Goal: Task Accomplishment & Management: Manage account settings

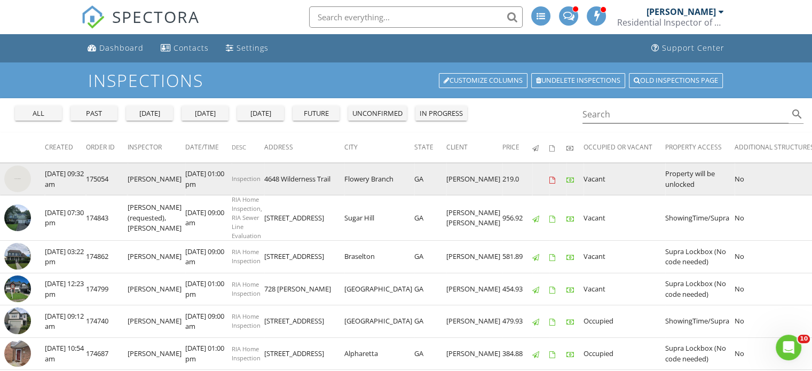
click at [21, 183] on img at bounding box center [17, 178] width 27 height 27
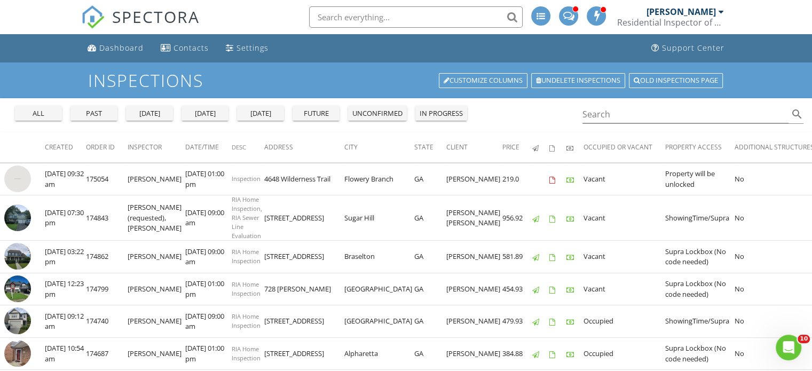
click at [324, 115] on div "future" at bounding box center [316, 113] width 38 height 11
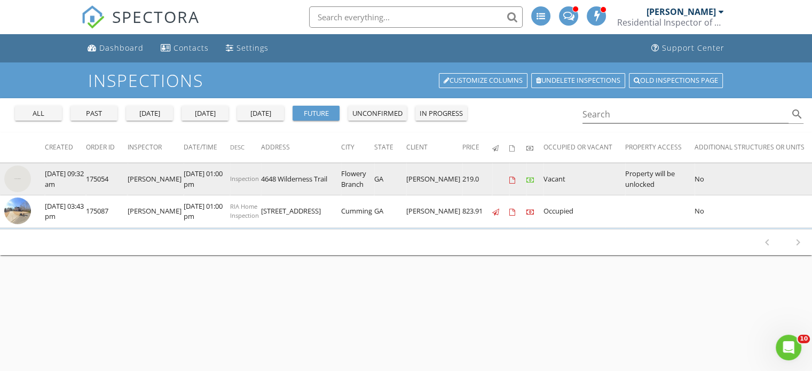
click at [14, 182] on img at bounding box center [17, 178] width 27 height 27
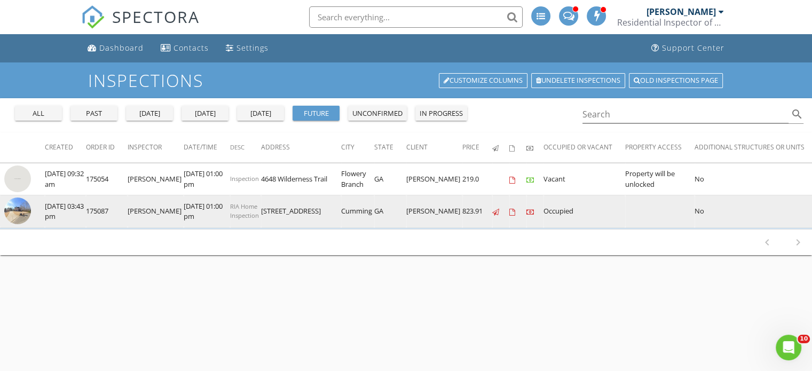
click at [19, 212] on img at bounding box center [17, 210] width 27 height 27
drag, startPoint x: 252, startPoint y: 206, endPoint x: 385, endPoint y: 209, distance: 133.4
click at [385, 209] on tr "check_box_outline_blank 08/28/2025 03:43 pm 175087 Gerry Leonard 08/29/2025 01:…" at bounding box center [612, 211] width 1224 height 33
copy tr "4670 Spring Wood Trace Cumming GA"
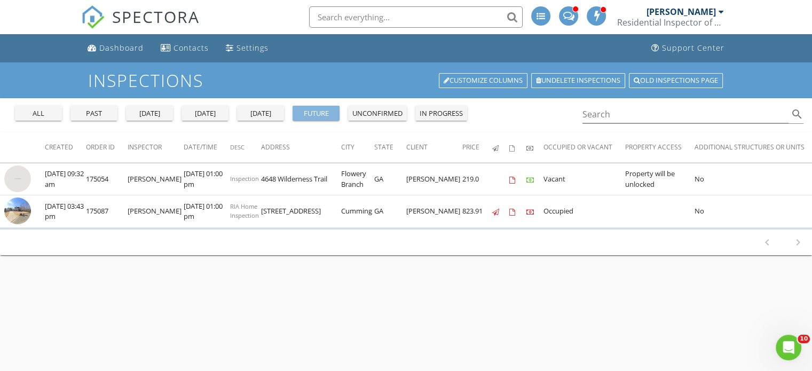
click at [316, 113] on div "future" at bounding box center [316, 113] width 38 height 11
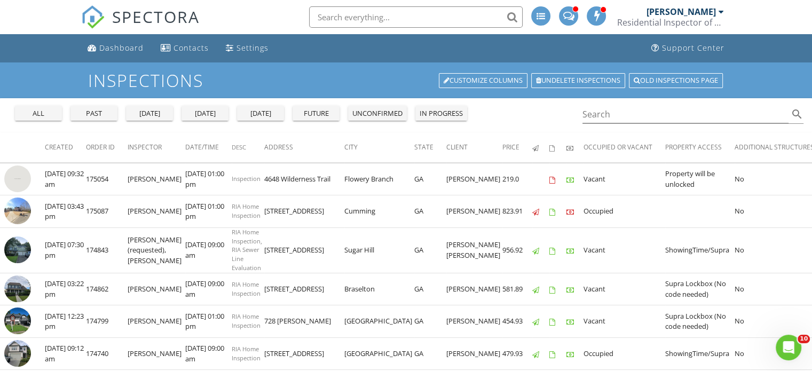
click at [257, 117] on div "tomorrow" at bounding box center [260, 113] width 38 height 11
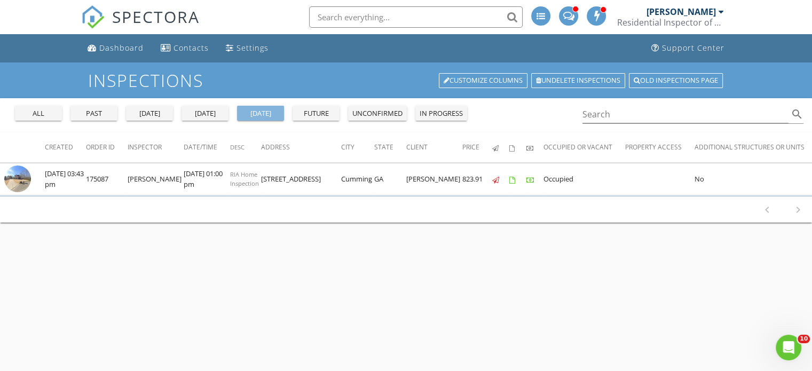
click at [251, 111] on div "tomorrow" at bounding box center [260, 113] width 38 height 11
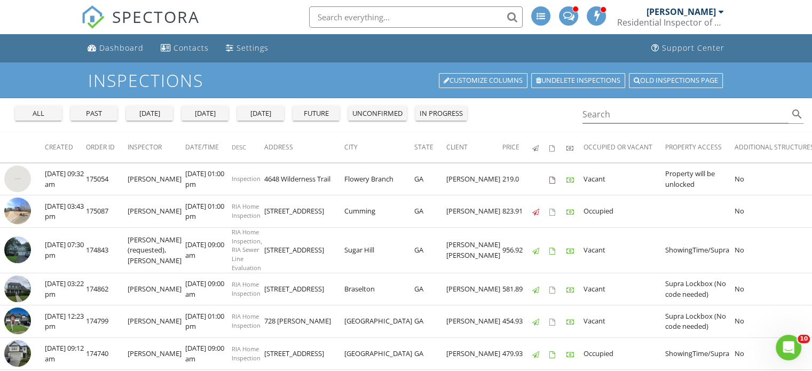
click at [271, 113] on div "tomorrow" at bounding box center [260, 113] width 38 height 11
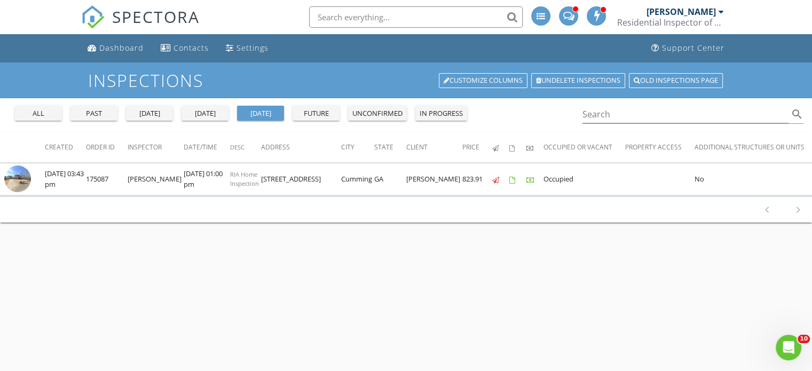
click at [271, 113] on div "tomorrow" at bounding box center [260, 113] width 38 height 11
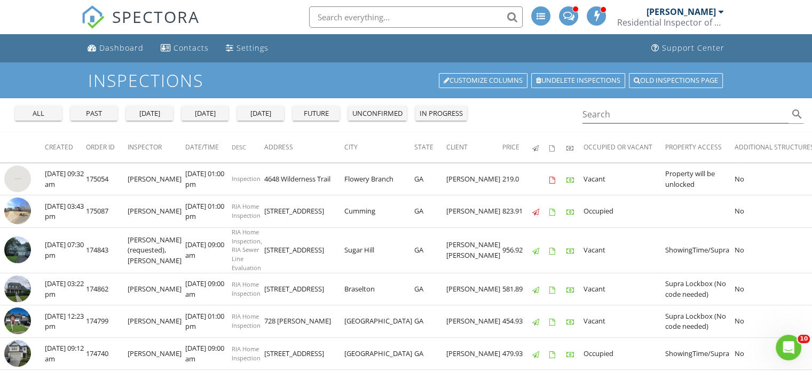
click at [329, 115] on div "future" at bounding box center [316, 113] width 38 height 11
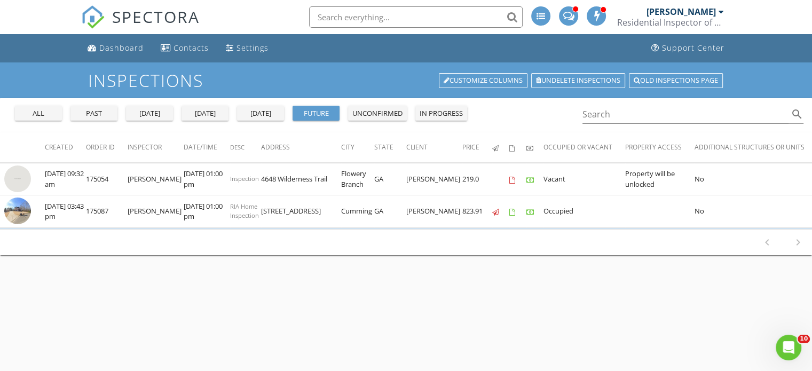
click at [317, 109] on div "future" at bounding box center [316, 113] width 38 height 11
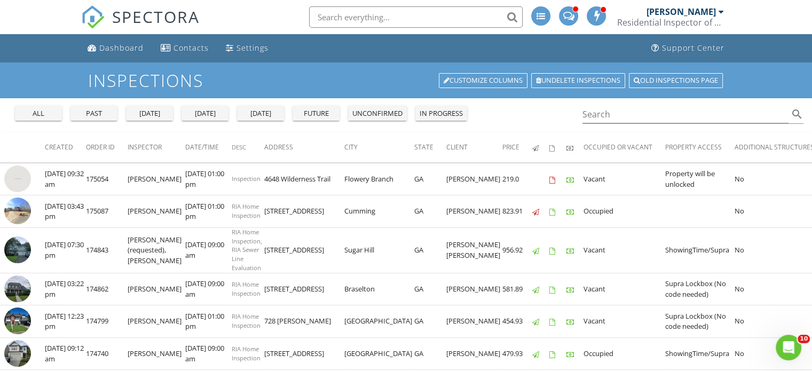
click at [325, 112] on div "future" at bounding box center [316, 113] width 38 height 11
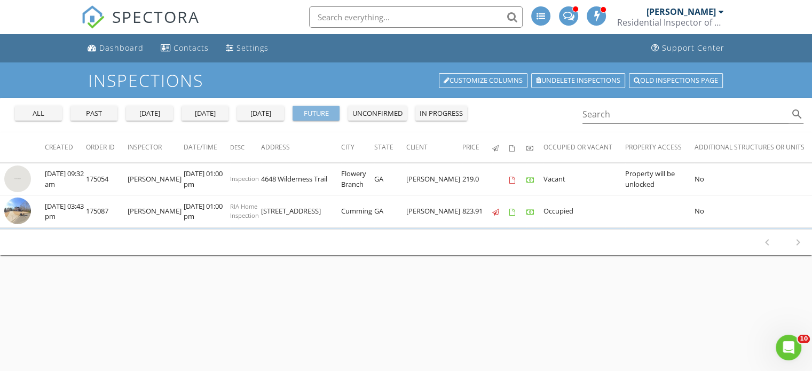
click at [325, 112] on div "future" at bounding box center [316, 113] width 38 height 11
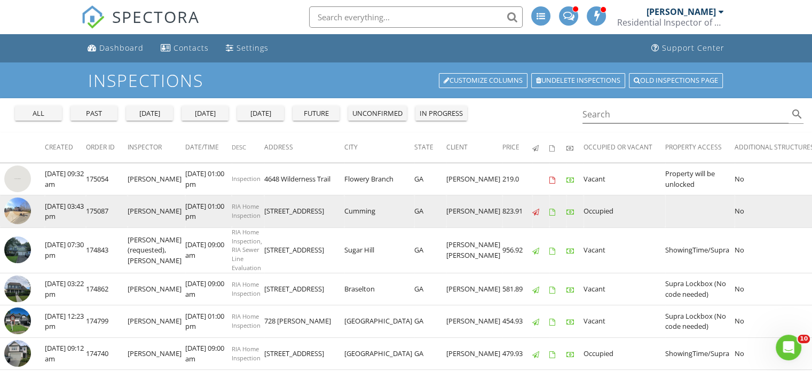
click at [21, 213] on img at bounding box center [17, 210] width 27 height 27
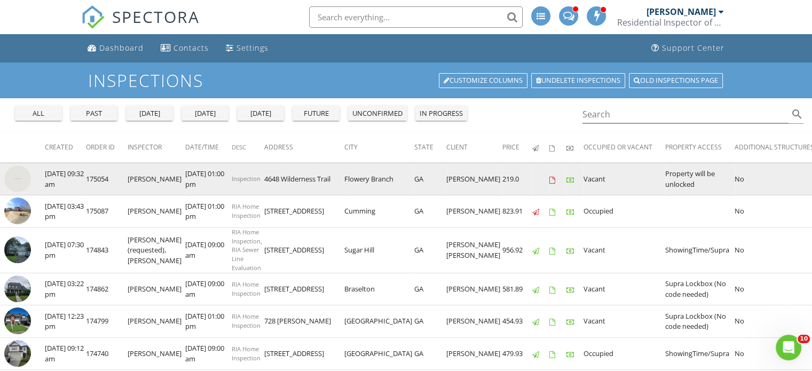
click at [251, 176] on td "Inspection" at bounding box center [248, 179] width 33 height 33
drag, startPoint x: 252, startPoint y: 178, endPoint x: 395, endPoint y: 186, distance: 143.2
click at [395, 186] on tr "check_box_outline_blank 08/28/2025 09:32 am 175054 Gerry Leonard 09/02/2025 01:…" at bounding box center [632, 179] width 1265 height 33
copy tr "4648 Wilderness Trail Flowery Branch GA"
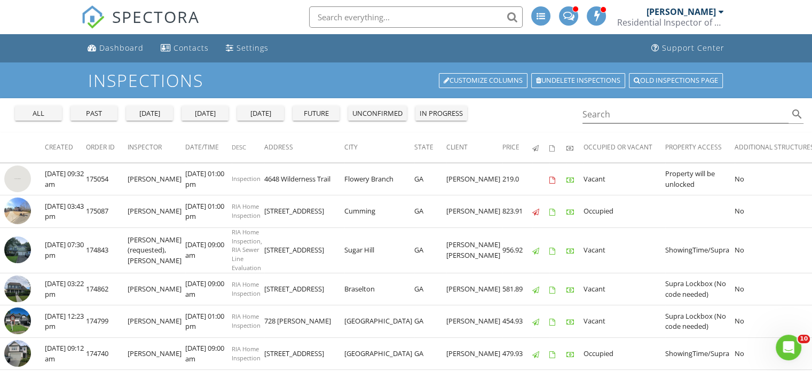
click at [291, 132] on th "Address" at bounding box center [304, 147] width 80 height 30
click at [318, 129] on div "all past yesterday today tomorrow future unconfirmed in progress Search search" at bounding box center [406, 115] width 812 height 34
click at [315, 114] on div "future" at bounding box center [316, 113] width 38 height 11
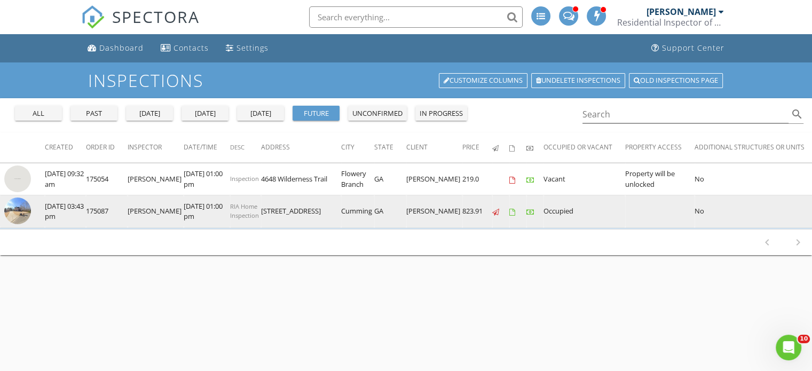
click at [12, 210] on img at bounding box center [17, 210] width 27 height 27
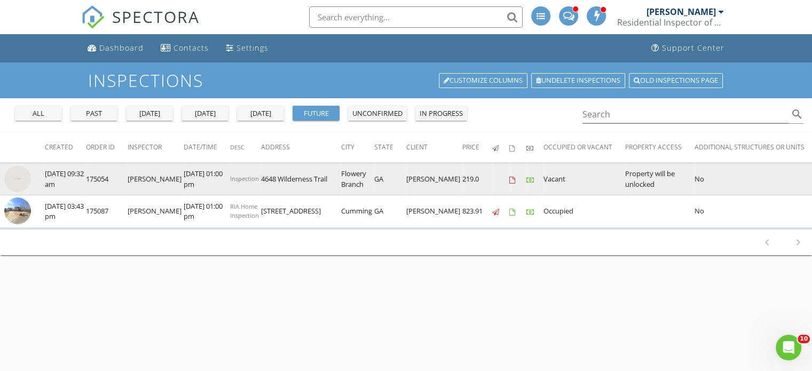
click at [15, 174] on img at bounding box center [17, 178] width 27 height 27
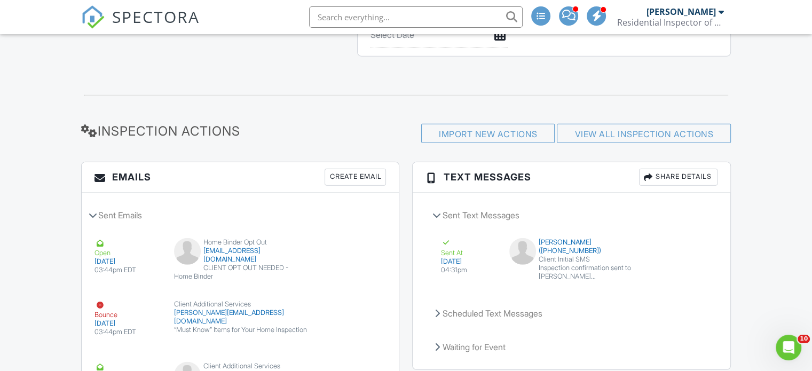
scroll to position [3222, 0]
